Goal: Information Seeking & Learning: Learn about a topic

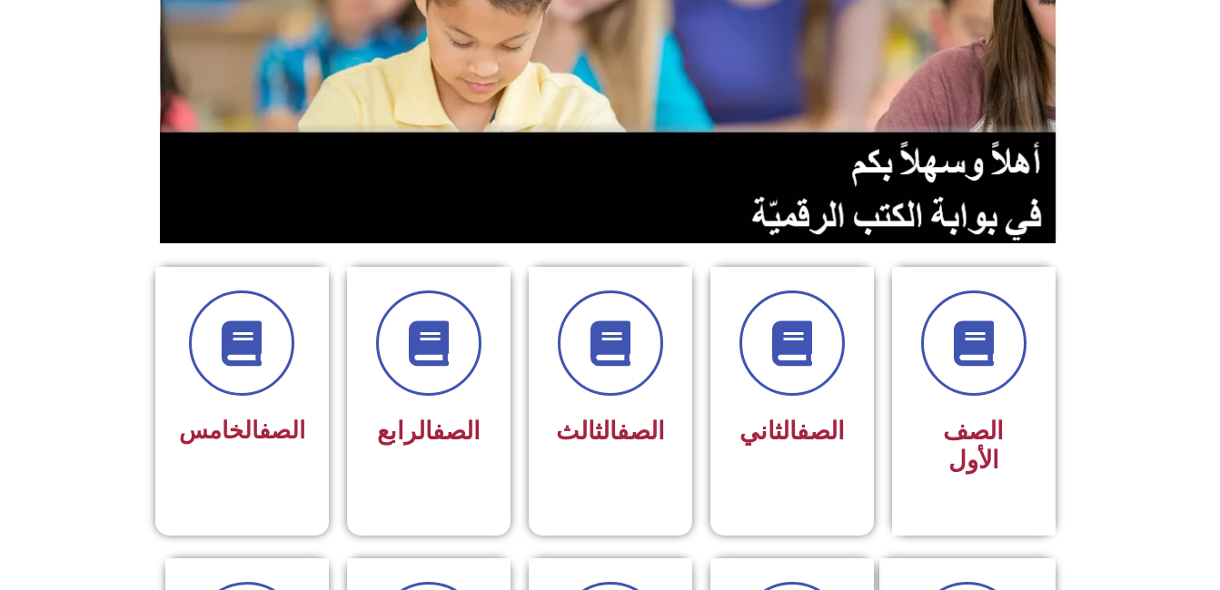
scroll to position [249, 0]
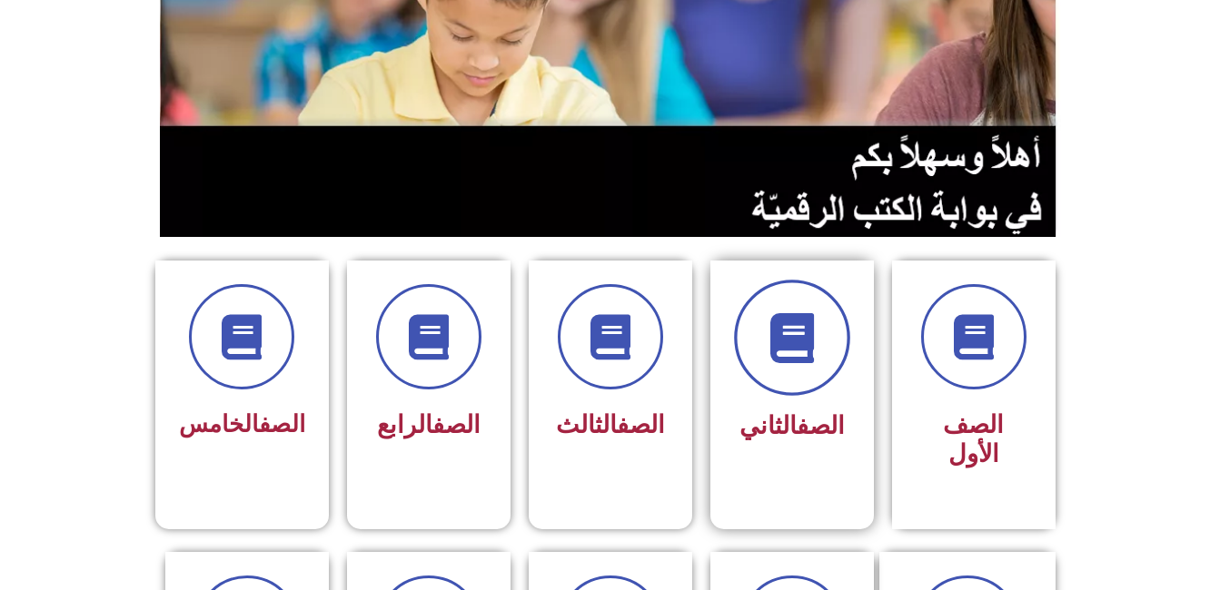
click at [785, 327] on icon at bounding box center [791, 338] width 50 height 50
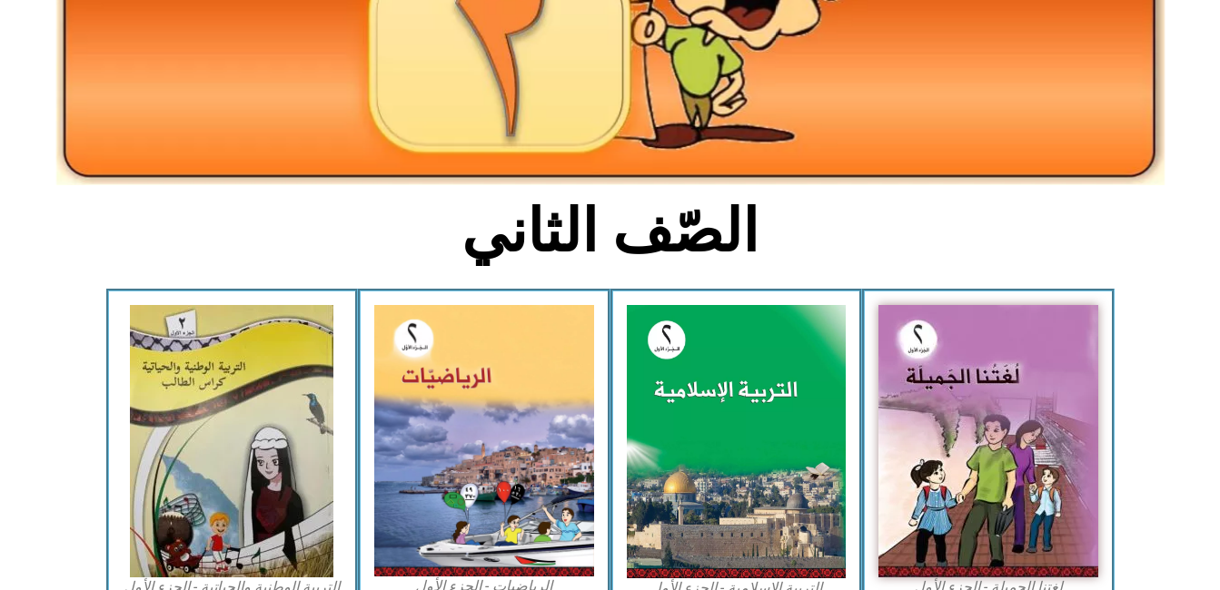
scroll to position [282, 0]
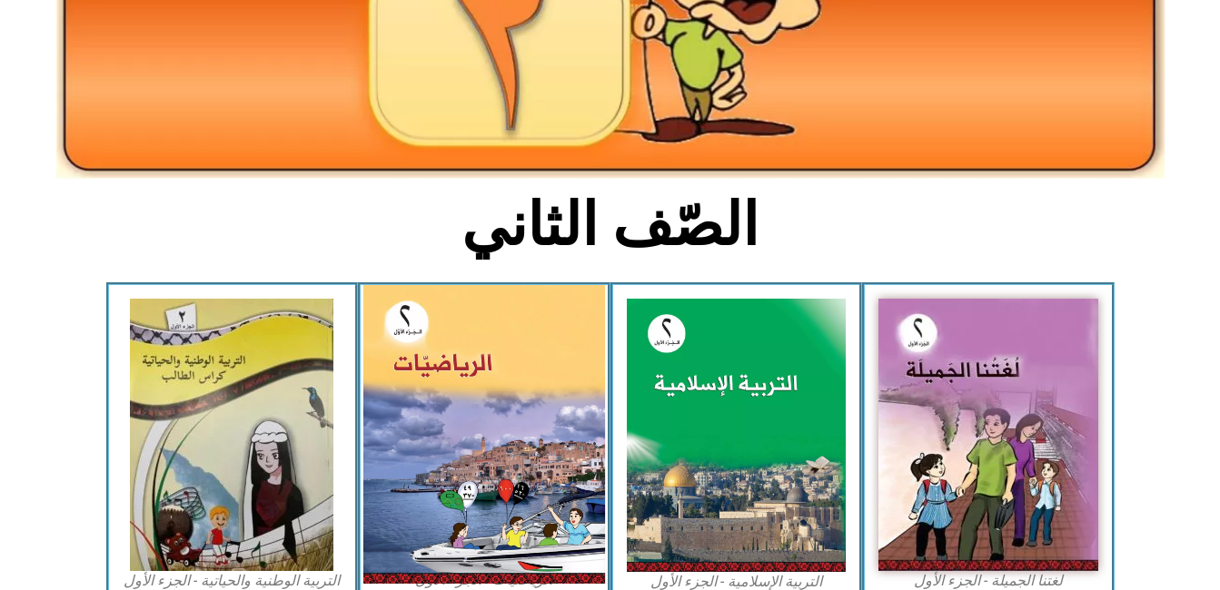
click at [538, 446] on img at bounding box center [484, 434] width 242 height 299
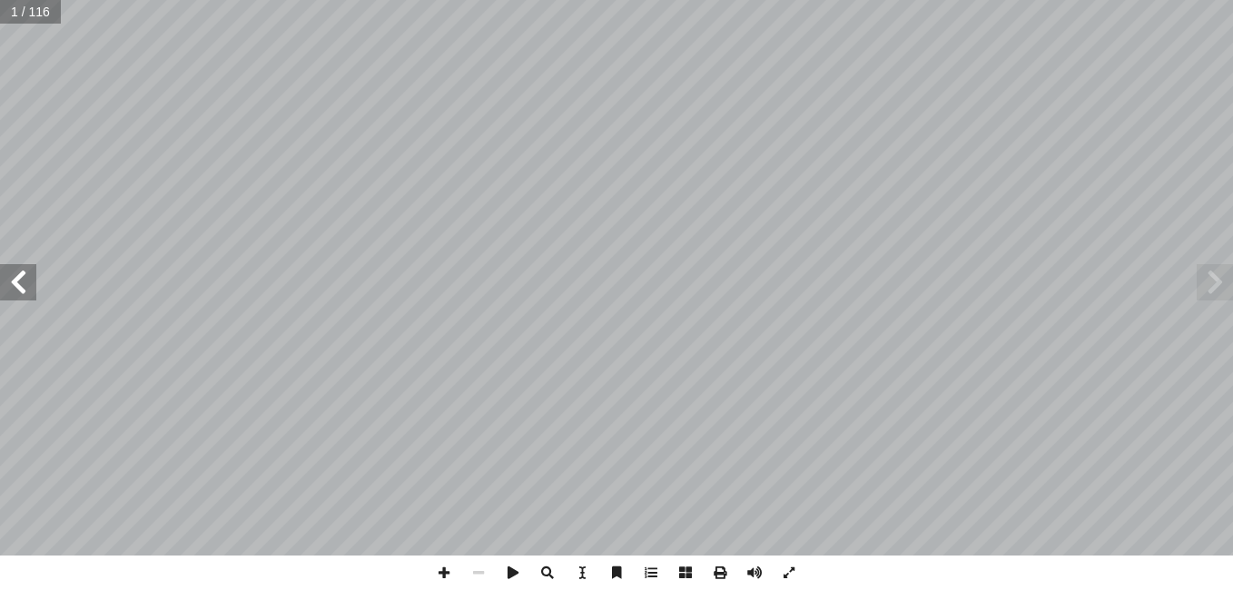
click at [15, 281] on span at bounding box center [18, 282] width 36 height 36
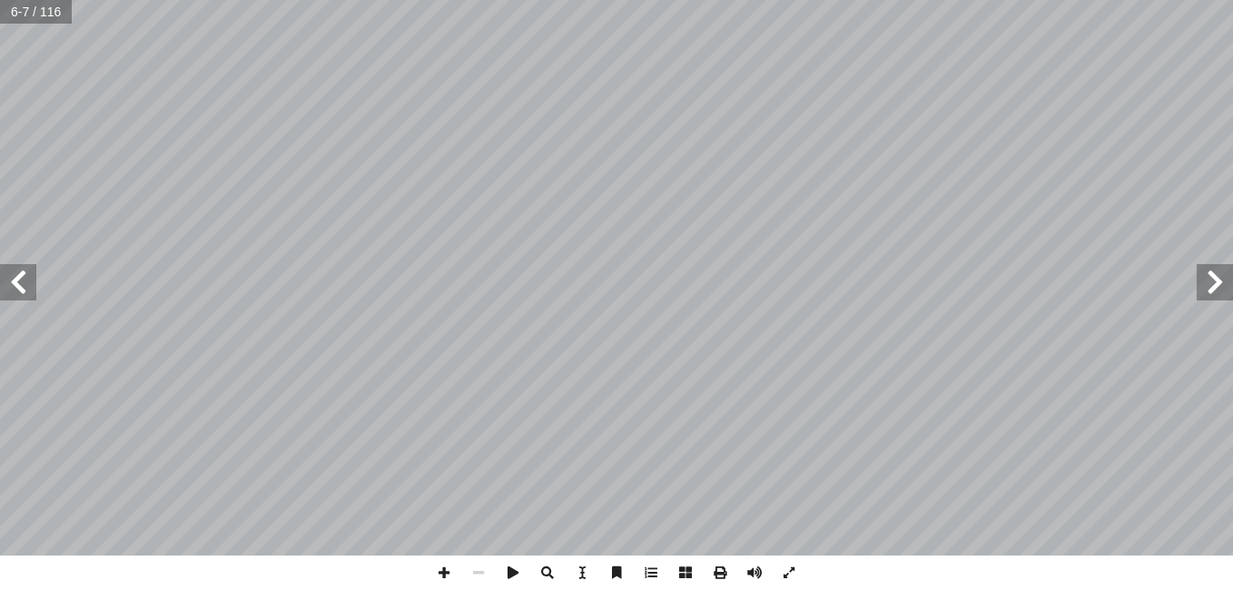
click at [15, 281] on span at bounding box center [18, 282] width 36 height 36
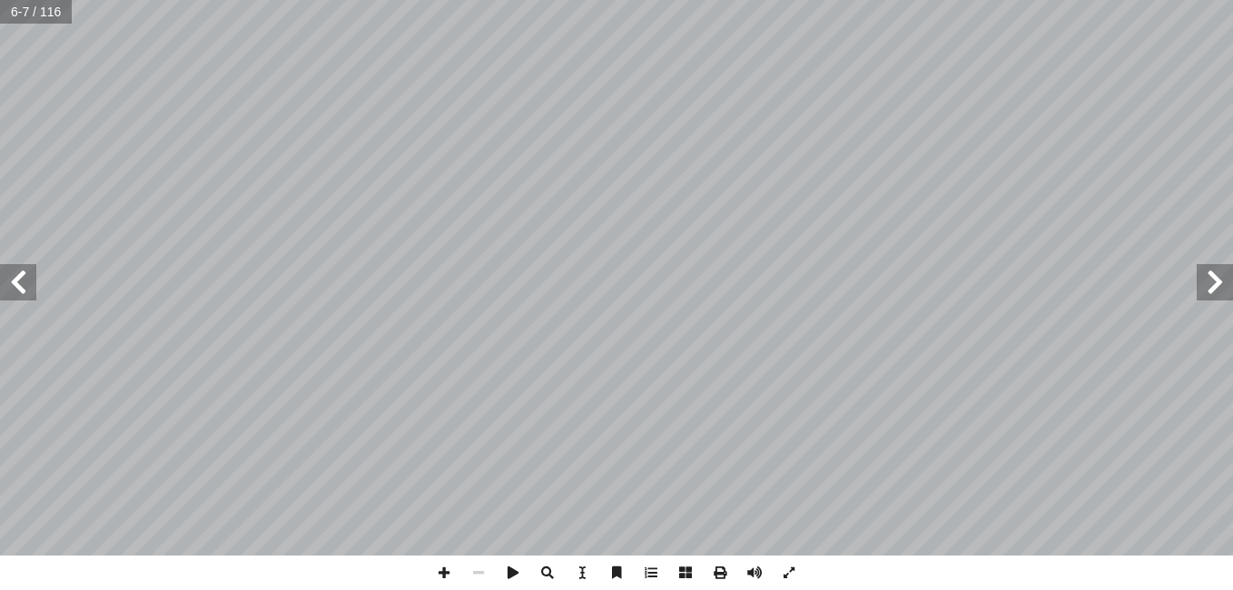
click at [15, 281] on span at bounding box center [18, 282] width 36 height 36
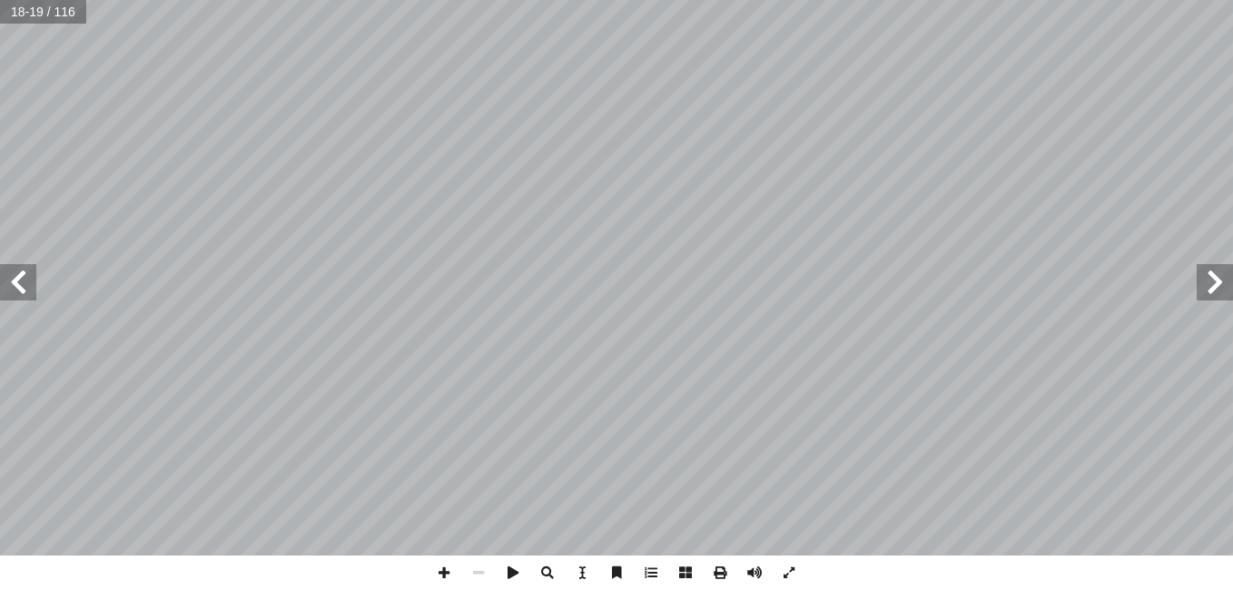
click at [15, 281] on span at bounding box center [18, 282] width 36 height 36
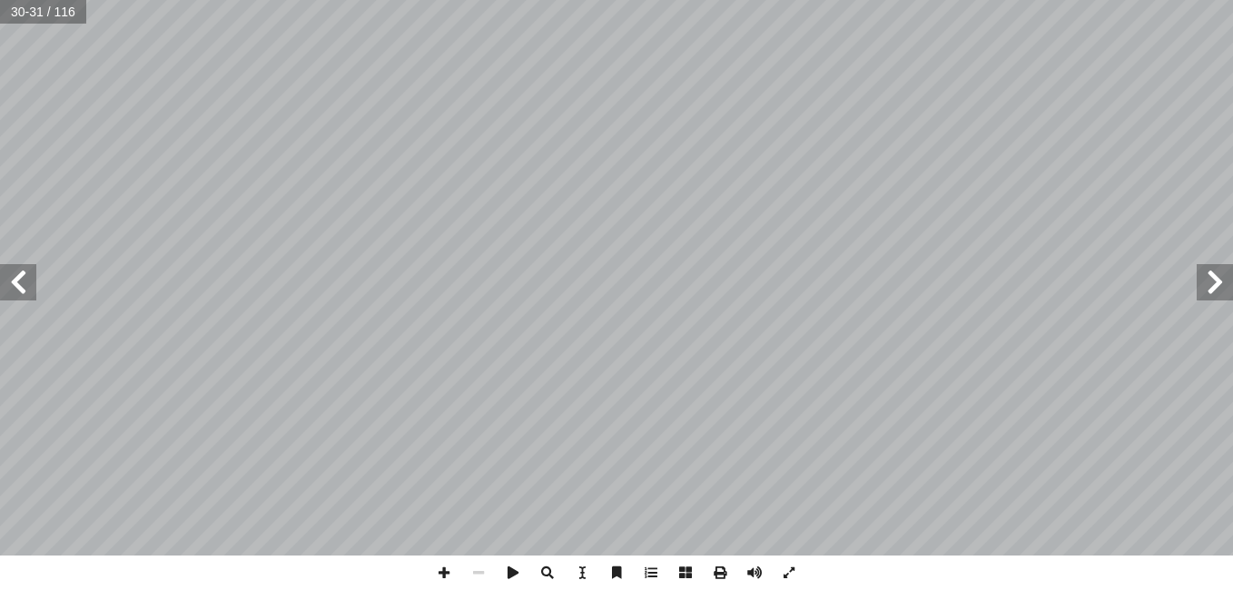
click at [15, 281] on span at bounding box center [18, 282] width 36 height 36
click at [438, 569] on span at bounding box center [444, 573] width 35 height 35
click at [29, 267] on span at bounding box center [18, 282] width 36 height 36
click at [446, 568] on span at bounding box center [444, 573] width 35 height 35
click at [481, 566] on span at bounding box center [478, 573] width 35 height 35
